Goal: Task Accomplishment & Management: Use online tool/utility

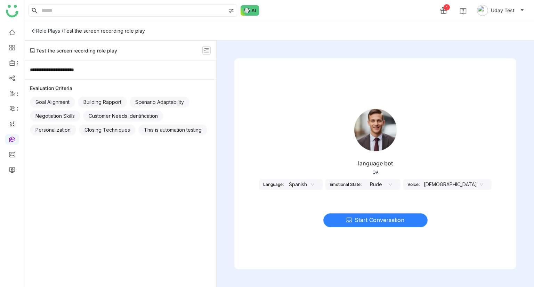
click at [364, 221] on span "Start Conversation" at bounding box center [380, 220] width 50 height 9
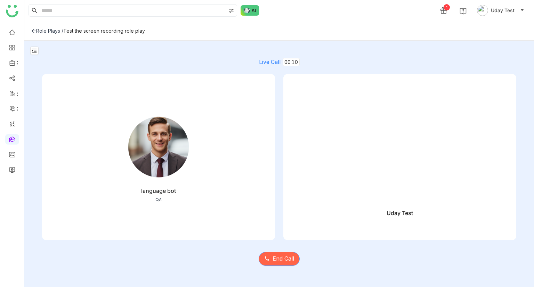
click at [287, 261] on span "End Call" at bounding box center [284, 259] width 22 height 9
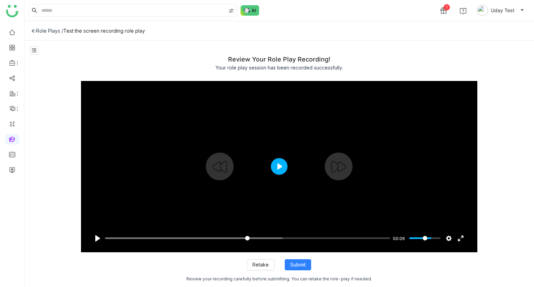
click at [278, 167] on button "Play" at bounding box center [279, 166] width 17 height 17
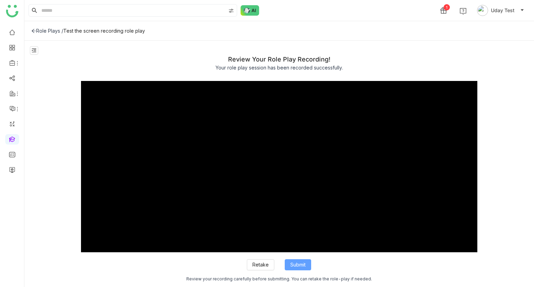
click at [305, 267] on span "Submit" at bounding box center [297, 265] width 15 height 8
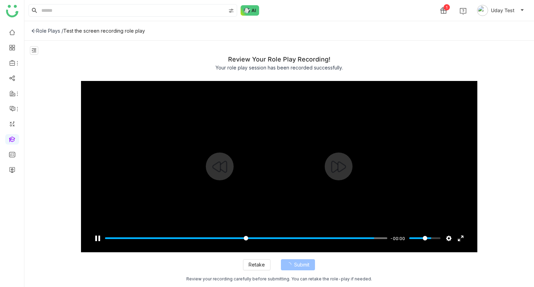
type input "***"
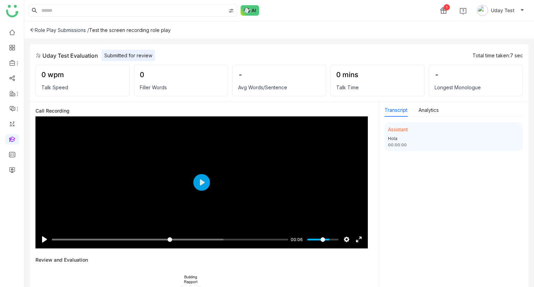
click at [30, 32] on icon at bounding box center [32, 29] width 5 height 5
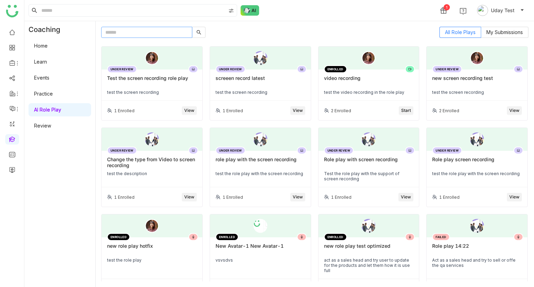
click at [126, 32] on input "text" at bounding box center [146, 32] width 91 height 11
paste input "**********"
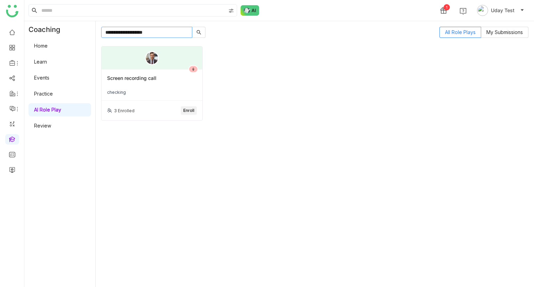
type input "**********"
click at [171, 99] on div "Screen recording call checking" at bounding box center [152, 85] width 101 height 31
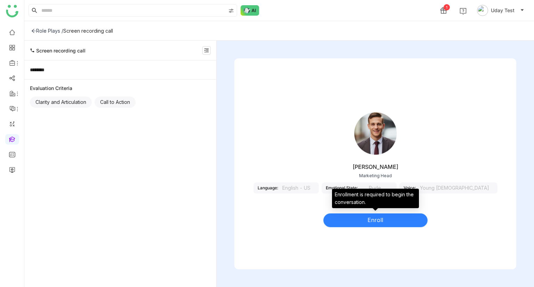
click at [379, 217] on span "Enroll" at bounding box center [376, 220] width 16 height 9
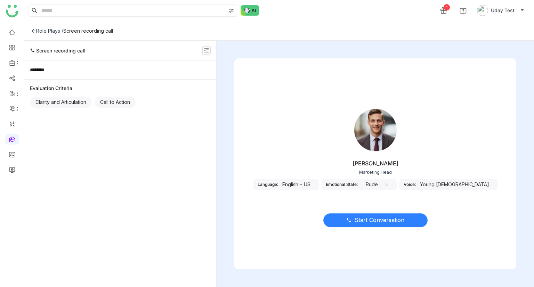
click at [367, 222] on span "Start Conversation" at bounding box center [380, 220] width 50 height 9
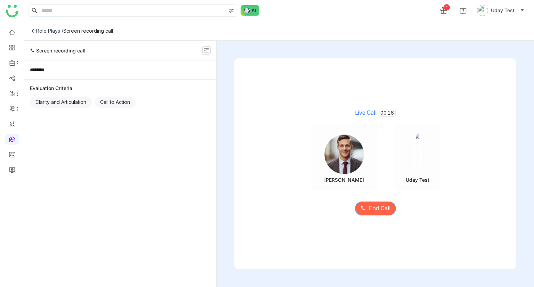
click at [380, 209] on span "End Call" at bounding box center [380, 208] width 22 height 9
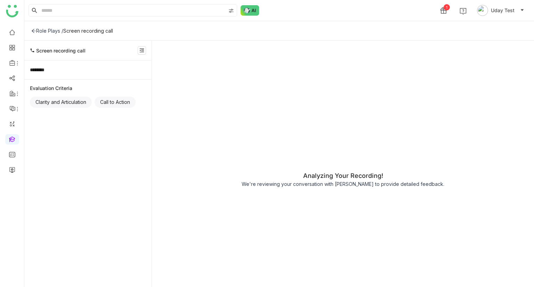
click at [91, 30] on div "Screen recording call" at bounding box center [88, 31] width 50 height 6
click at [99, 30] on div "Screen recording call" at bounding box center [88, 31] width 50 height 6
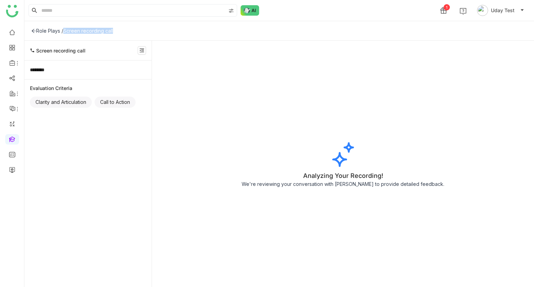
click at [99, 30] on div "Screen recording call" at bounding box center [88, 31] width 50 height 6
copy div "Screen recording call"
